Goal: Task Accomplishment & Management: Manage account settings

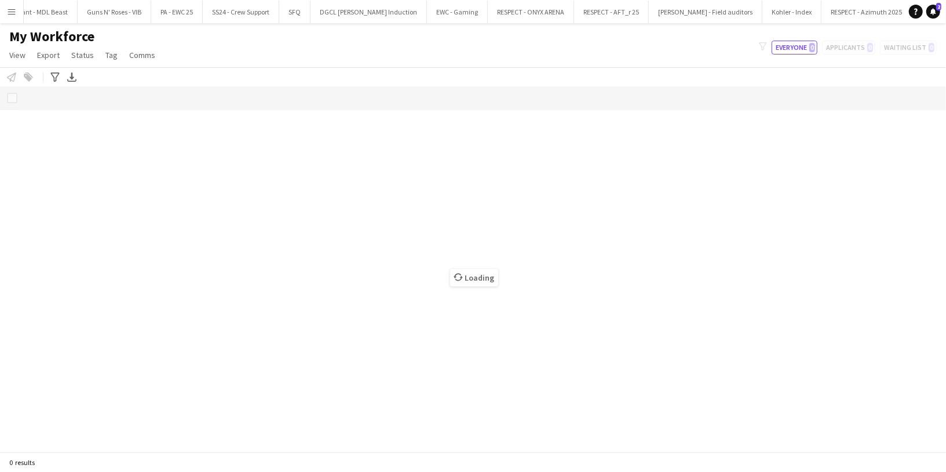
scroll to position [0, 2073]
click at [777, 12] on button "RESPECT - Azimuth 2025 Close" at bounding box center [822, 12] width 90 height 23
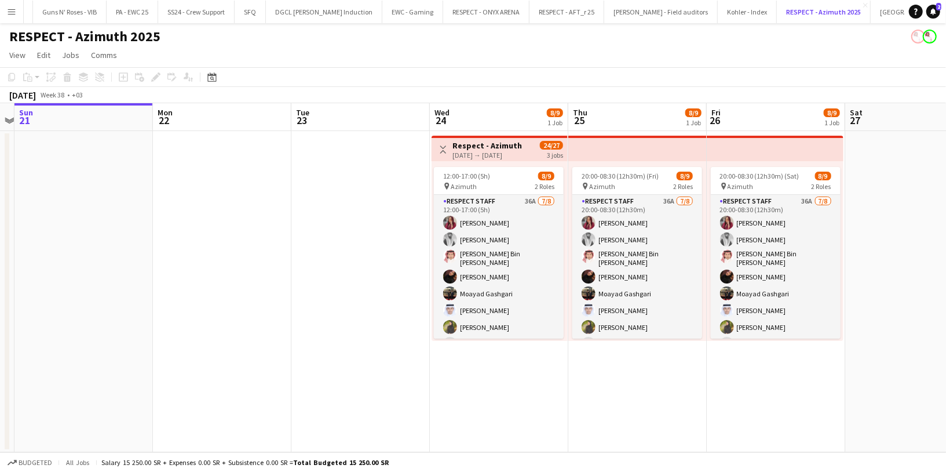
scroll to position [0, 403]
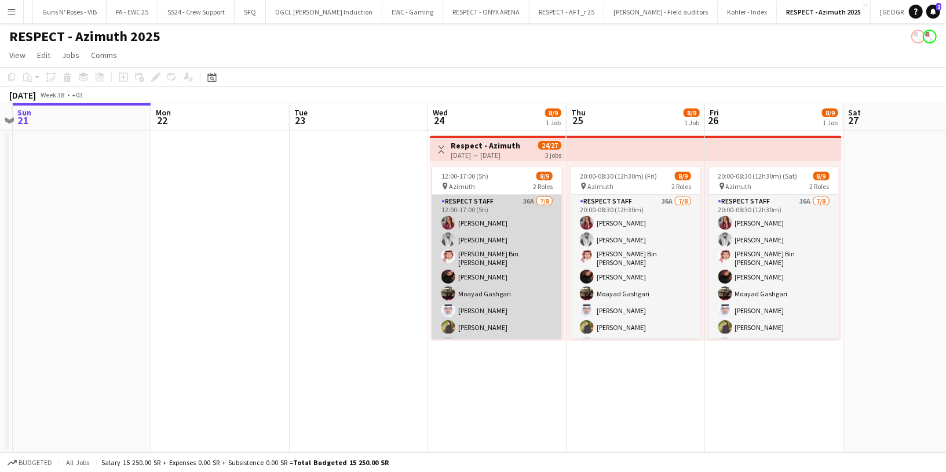
click at [482, 235] on app-card-role "Respect Staff 36A 7/8 12:00-17:00 (5h) Omnia Abdullh Turky Abdulaziz Abdurahman…" at bounding box center [497, 275] width 130 height 161
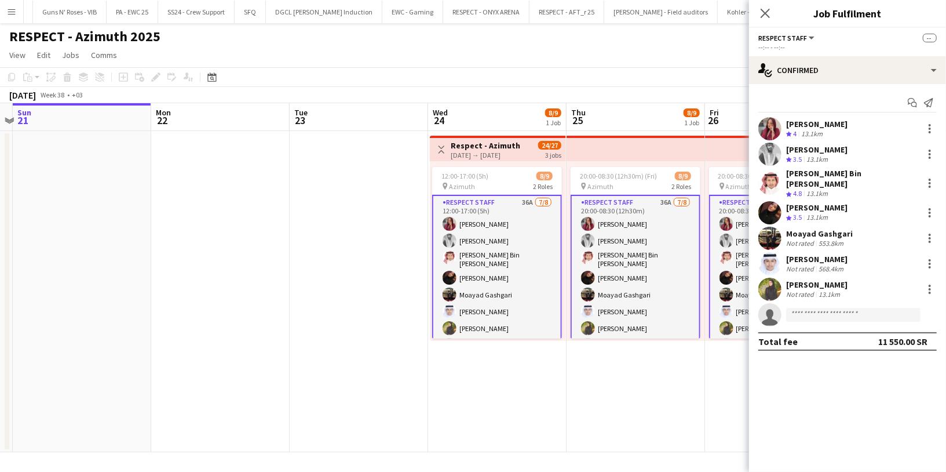
click at [799, 126] on div "[PERSON_NAME]" at bounding box center [816, 124] width 61 height 10
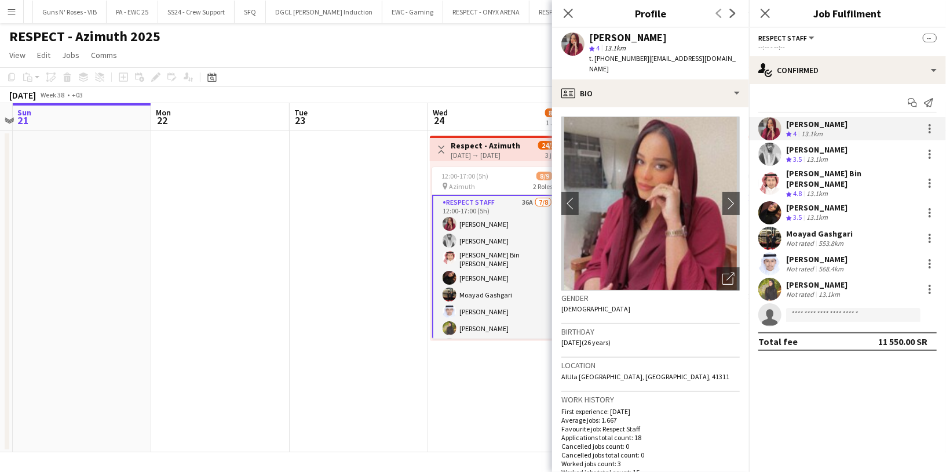
click at [623, 55] on span "t. +966551434502" at bounding box center [619, 58] width 60 height 9
copy span "966551434502"
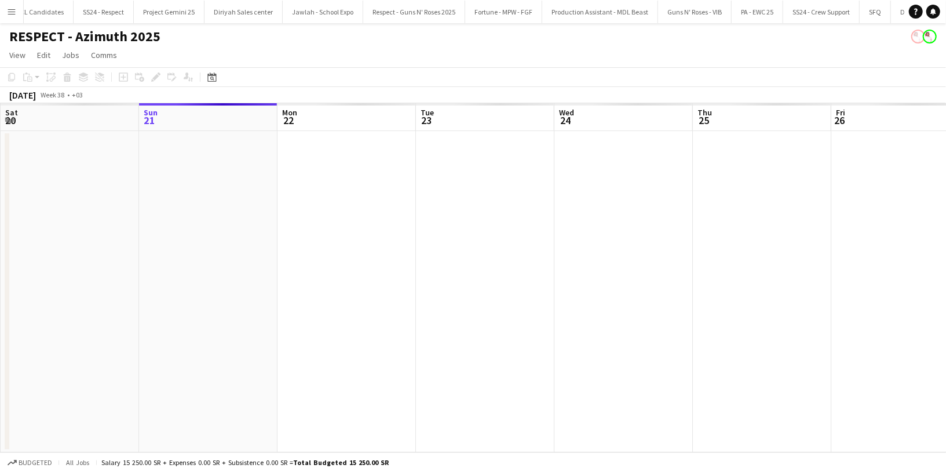
scroll to position [0, 1707]
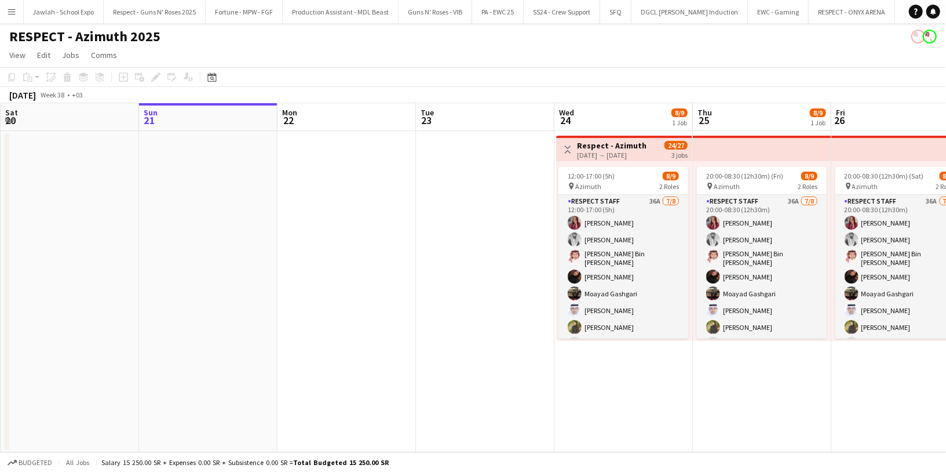
click at [17, 10] on button "Menu" at bounding box center [11, 11] width 23 height 23
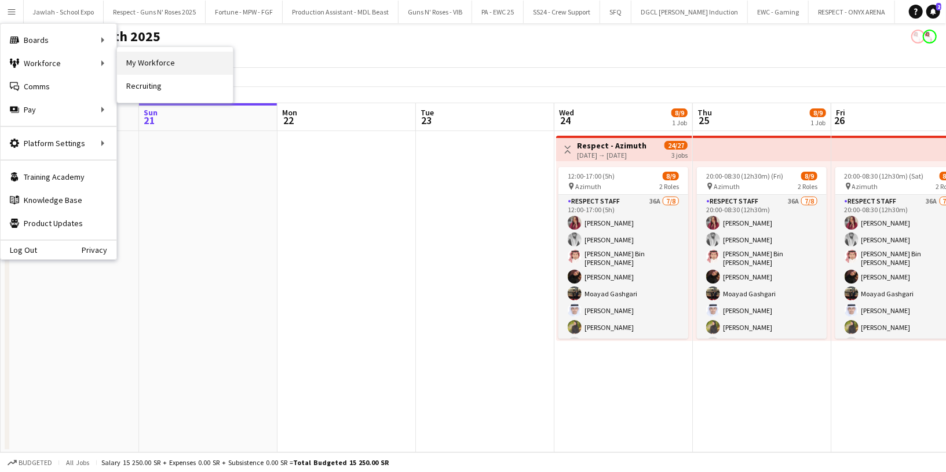
click at [140, 63] on link "My Workforce" at bounding box center [175, 63] width 116 height 23
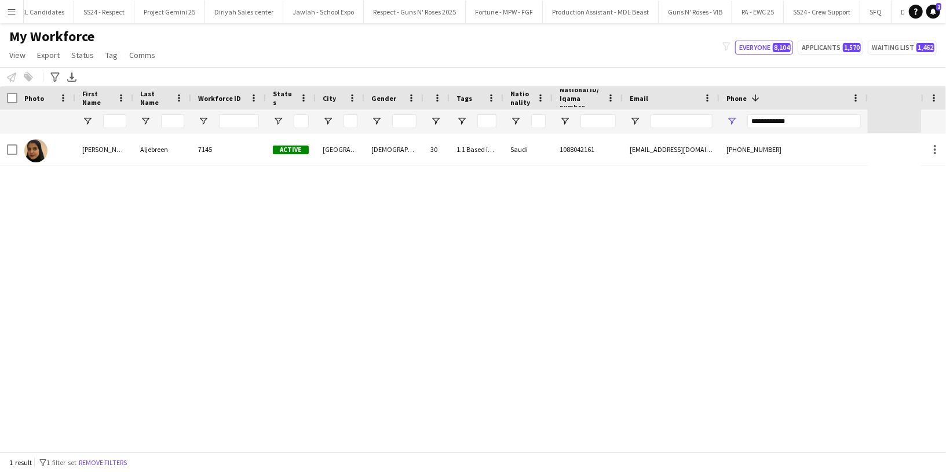
scroll to position [0, 1445]
click at [468, 14] on button "Fortune - MPW - FGF Close" at bounding box center [506, 12] width 77 height 23
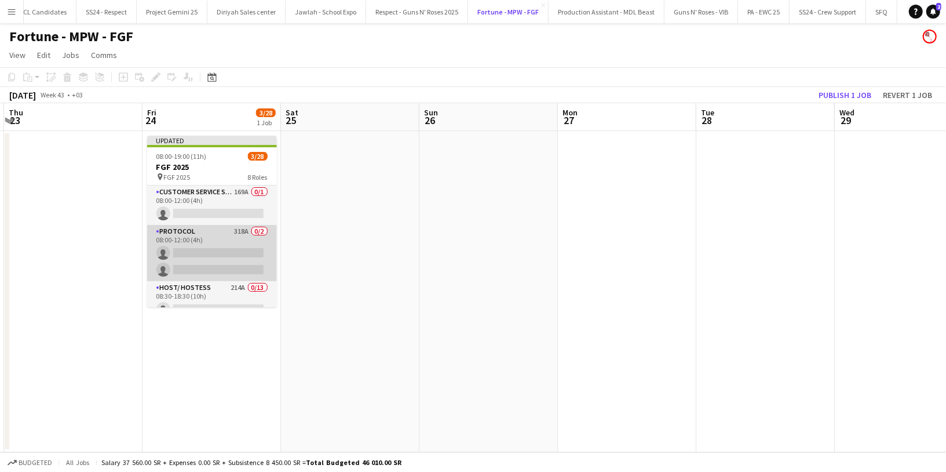
scroll to position [47, 0]
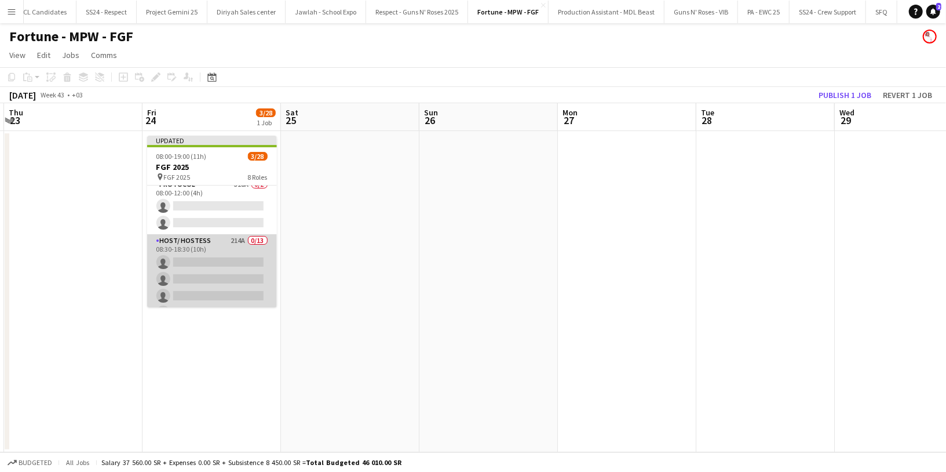
click at [212, 248] on app-card-role "Host/ Hostess 214A 0/13 08:30-18:30 (10h) single-neutral-actions single-neutral…" at bounding box center [212, 354] width 130 height 241
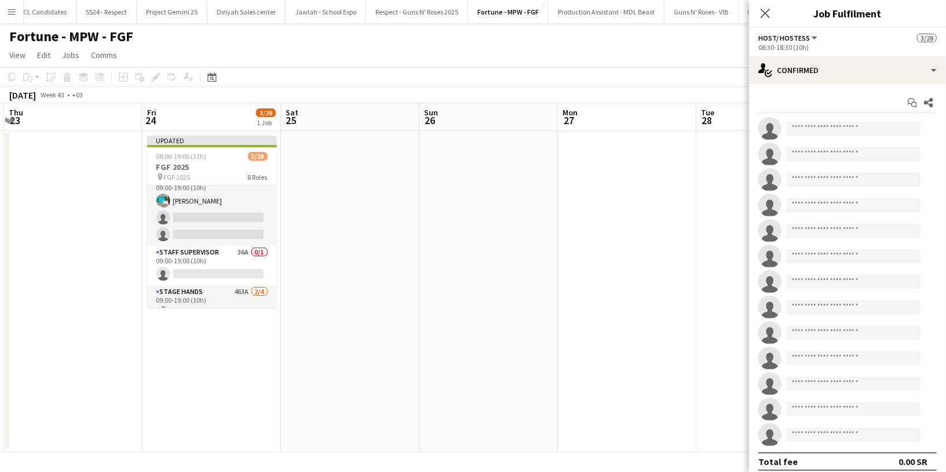
scroll to position [431, 0]
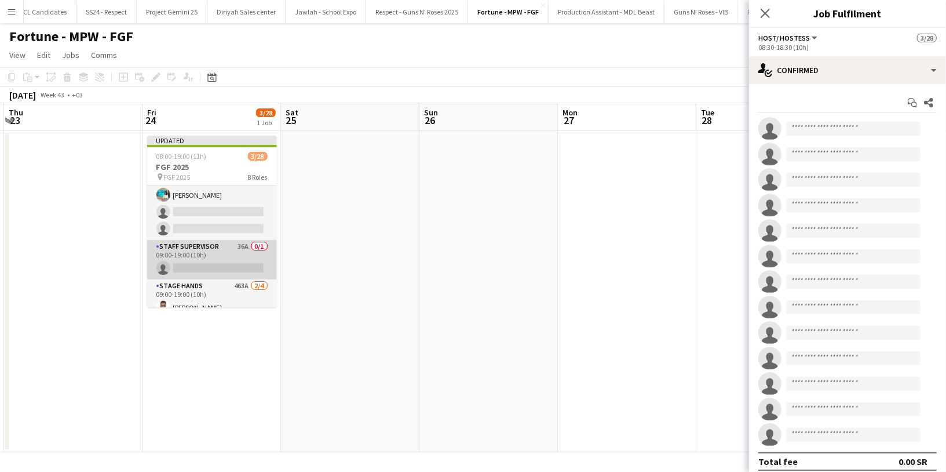
click at [207, 253] on app-card-role "Staff Supervisor 36A 0/1 09:00-19:00 (10h) single-neutral-actions" at bounding box center [212, 259] width 130 height 39
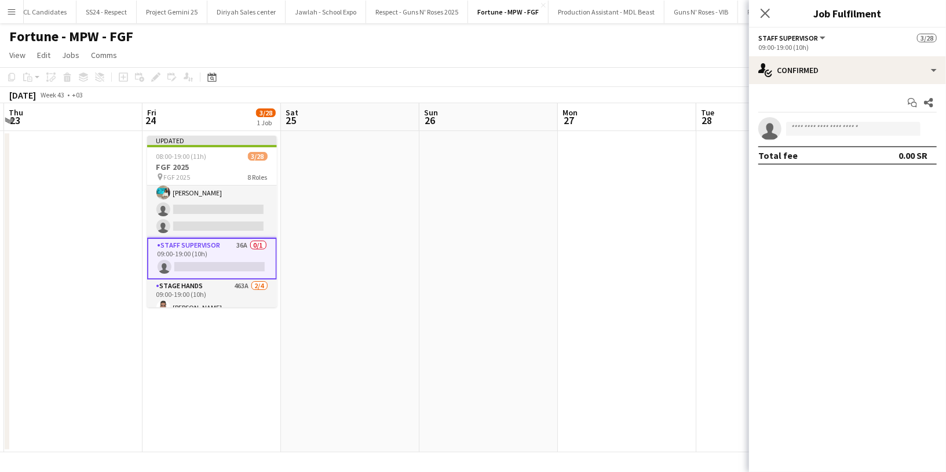
scroll to position [429, 0]
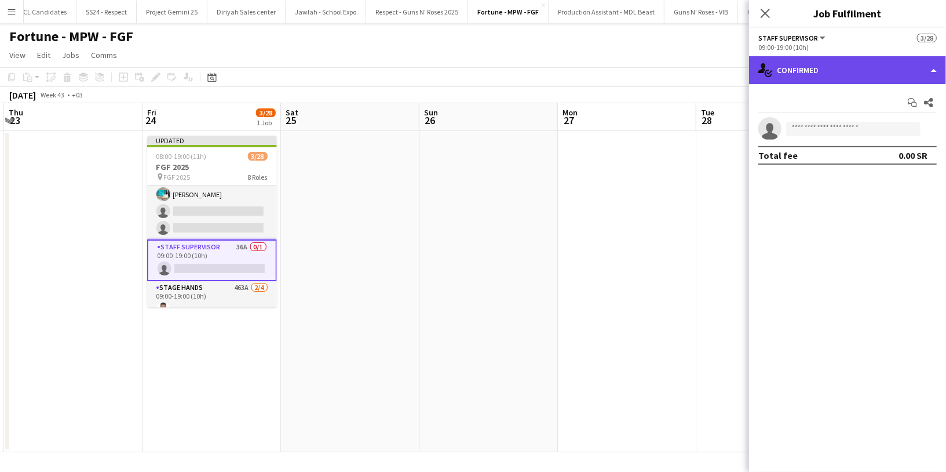
click at [842, 79] on div "single-neutral-actions-check-2 Confirmed" at bounding box center [847, 70] width 197 height 28
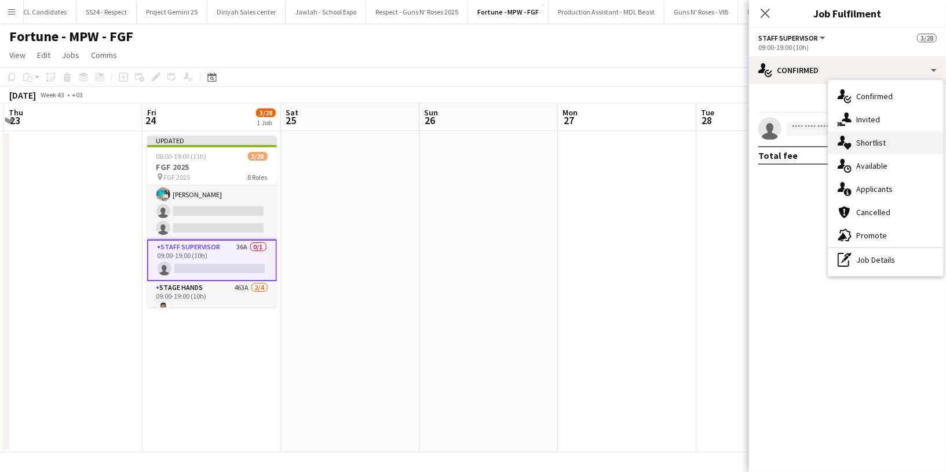
click at [896, 138] on div "single-neutral-actions-heart Shortlist" at bounding box center [886, 142] width 115 height 23
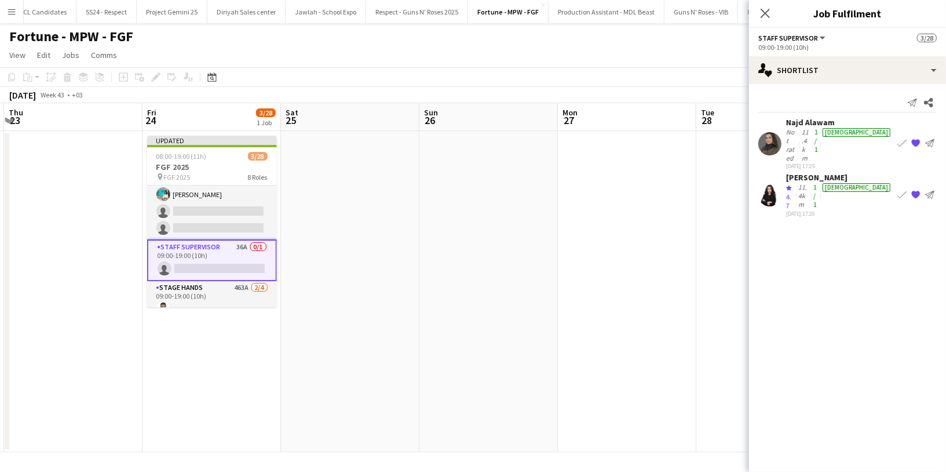
click at [789, 129] on div "Not rated" at bounding box center [792, 144] width 13 height 35
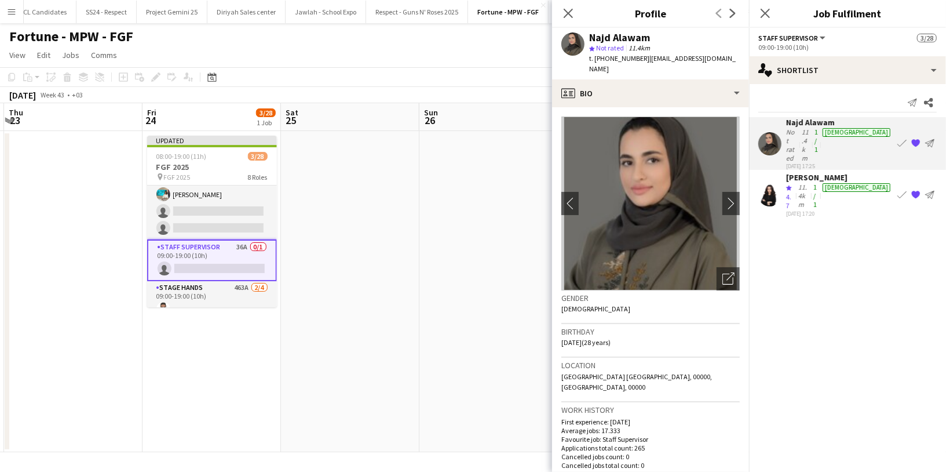
click at [627, 40] on div "Najd Alawam" at bounding box center [619, 37] width 61 height 10
copy div "Najd Alawam"
drag, startPoint x: 705, startPoint y: 57, endPoint x: 646, endPoint y: 56, distance: 58.5
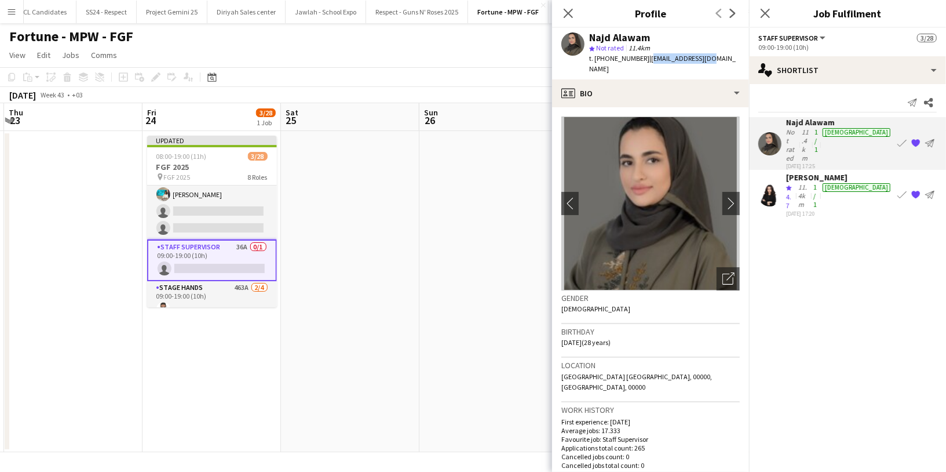
click at [646, 56] on div "Najd Alawam star Not rated 11.4km t. +966533391223 | najdjas@gmail.com" at bounding box center [650, 54] width 197 height 52
copy span "ajdjas@gmail.com"
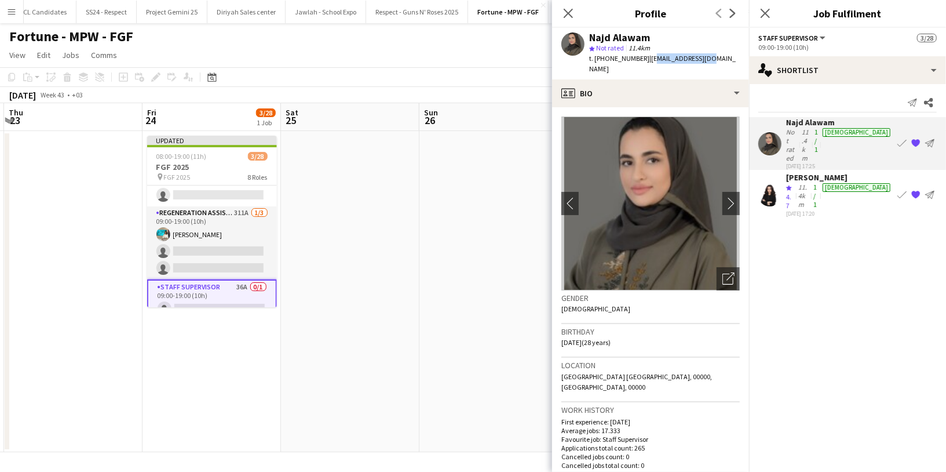
scroll to position [374, 0]
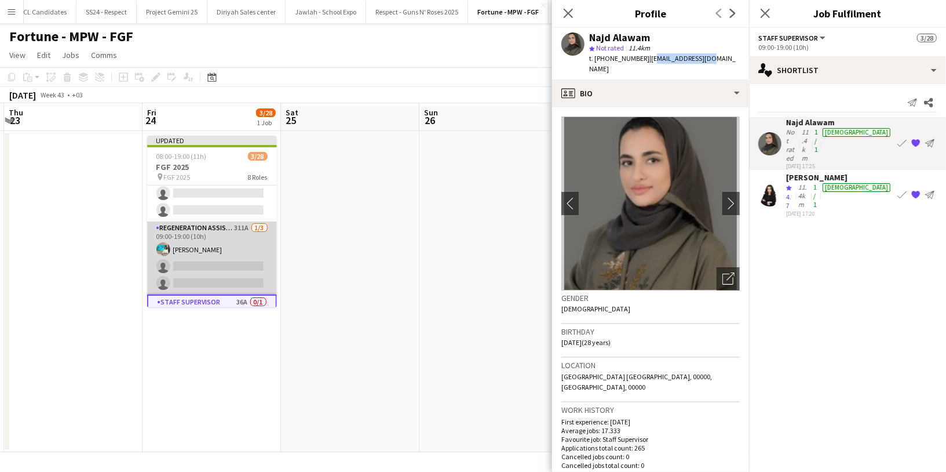
click at [214, 233] on app-card-role "Regeneration Assistant 311A 1/3 09:00-19:00 (10h) Amel Nour Abdelrahman single-…" at bounding box center [212, 257] width 130 height 73
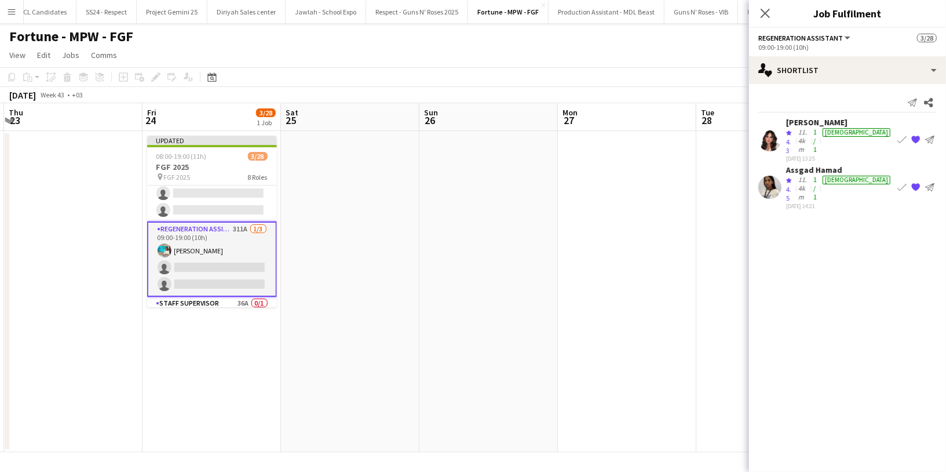
click at [786, 165] on div "Assgad Hamad Crew rating 4.5 11.4km 1/1 female 11-09-2025 14:21 Book crew {{ sp…" at bounding box center [847, 187] width 197 height 45
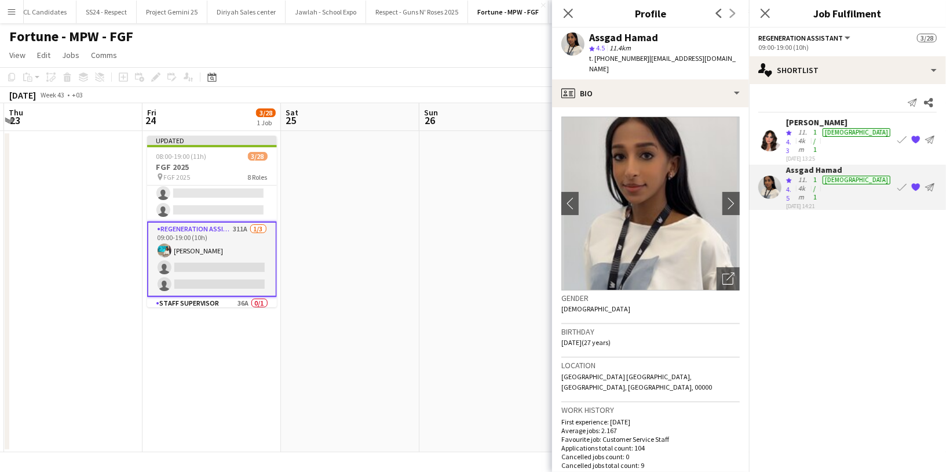
click at [628, 37] on div "Assgad Hamad" at bounding box center [623, 37] width 69 height 10
copy div "Assgad Hamad"
drag, startPoint x: 730, startPoint y: 57, endPoint x: 646, endPoint y: 56, distance: 84.0
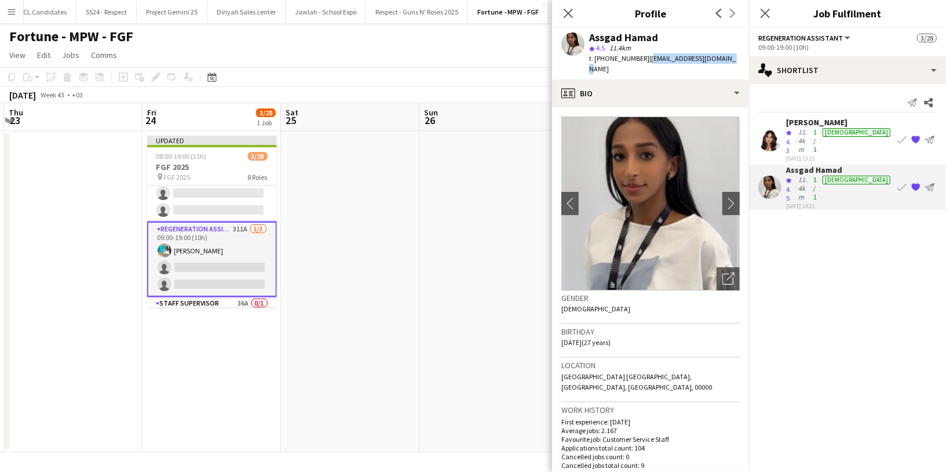
click at [646, 56] on div "Assgad Hamad star 4.5 11.4km t. +966559322849 | assgadhamad97@gmail.com" at bounding box center [650, 54] width 197 height 52
copy span "assgadhamad97@gmail.com"
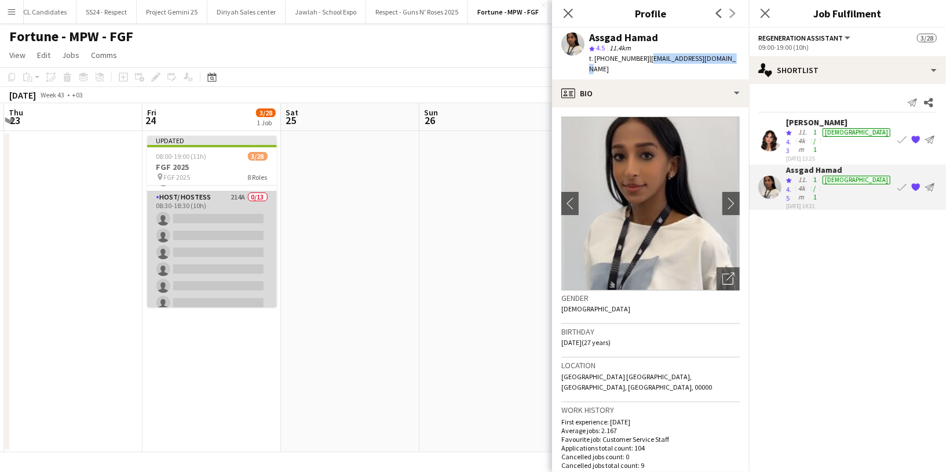
scroll to position [43, 0]
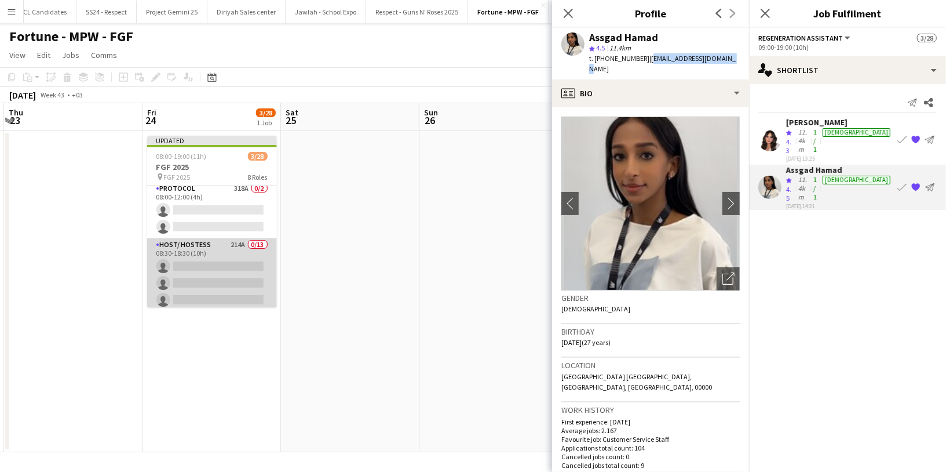
click at [206, 277] on app-card-role "Host/ Hostess 214A 0/13 08:30-18:30 (10h) single-neutral-actions single-neutral…" at bounding box center [212, 358] width 130 height 241
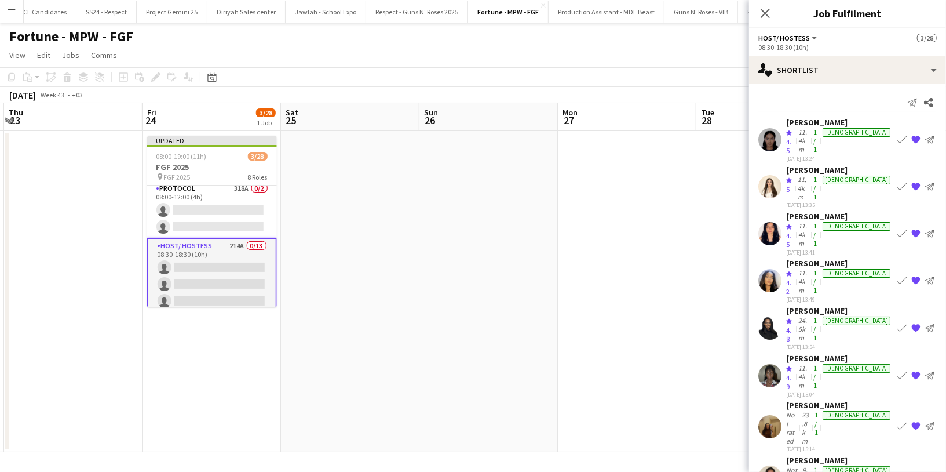
click at [769, 175] on app-user-avatar at bounding box center [769, 186] width 23 height 23
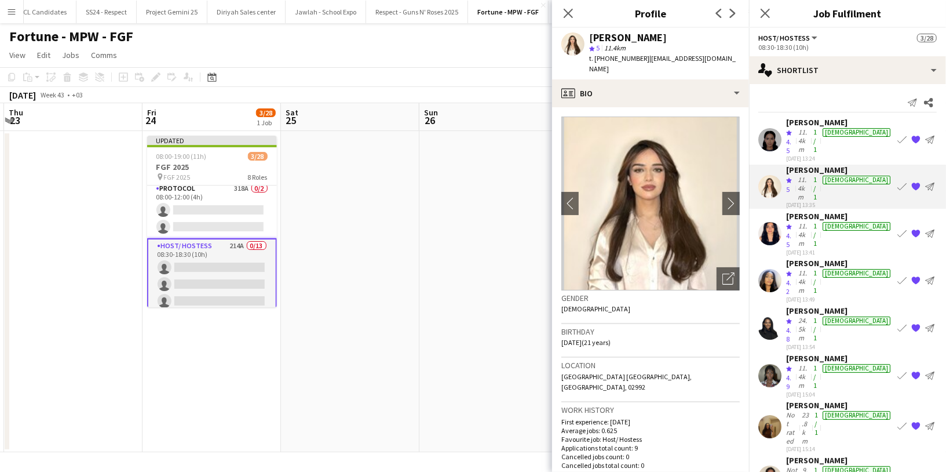
click at [619, 35] on div "Wedad AlNajjar" at bounding box center [628, 37] width 78 height 10
copy div "Wedad AlNajjar"
drag, startPoint x: 725, startPoint y: 57, endPoint x: 648, endPoint y: 57, distance: 77.1
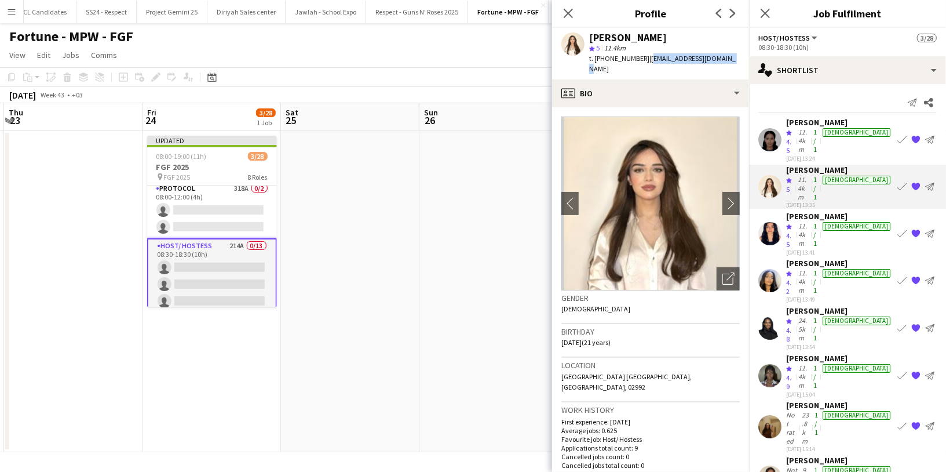
click at [648, 57] on div "Wedad AlNajjar star 5 11.4km t. +9660564622807 | alnajjar.dado@gmail.com" at bounding box center [650, 54] width 197 height 52
copy span "alnajjar.dado@gmail.com"
